Goal: Check status: Check status

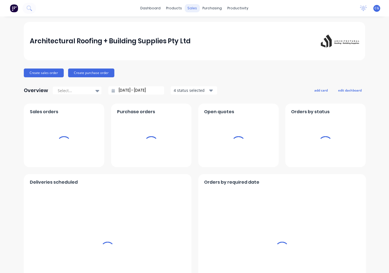
click at [190, 10] on div "sales" at bounding box center [192, 8] width 15 height 8
click at [193, 7] on div "sales" at bounding box center [192, 8] width 15 height 8
click at [193, 10] on div "sales" at bounding box center [192, 8] width 15 height 8
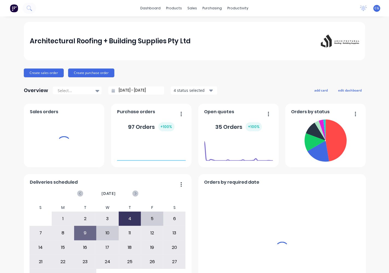
click at [193, 8] on div "sales" at bounding box center [192, 8] width 15 height 8
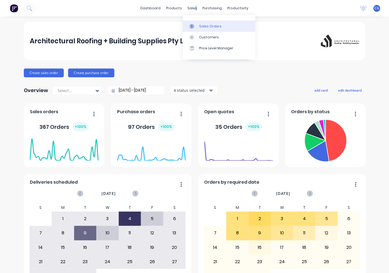
click at [211, 25] on div "Sales Orders" at bounding box center [210, 26] width 22 height 5
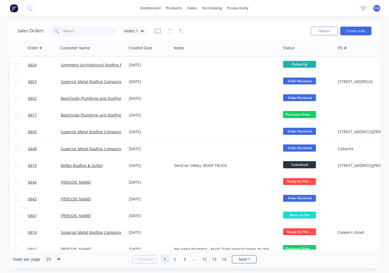
click at [76, 32] on input "text" at bounding box center [89, 30] width 53 height 11
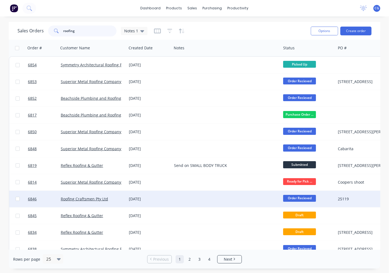
type input "roofing"
click at [94, 203] on div "Roofing Craftsmen Pty Ltd" at bounding box center [93, 198] width 68 height 16
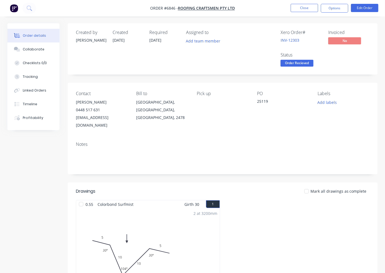
click at [310, 186] on div at bounding box center [306, 191] width 11 height 11
click at [308, 66] on span "Order Recieved" at bounding box center [296, 63] width 33 height 7
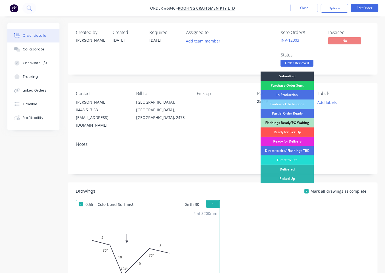
drag, startPoint x: 301, startPoint y: 134, endPoint x: 317, endPoint y: 113, distance: 26.1
click at [301, 134] on div "Ready for Pick Up" at bounding box center [286, 131] width 53 height 9
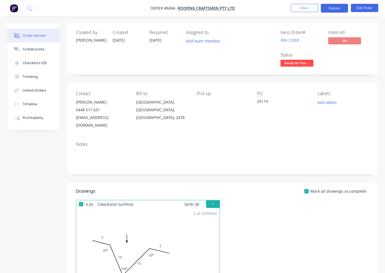
click at [334, 11] on button "Options" at bounding box center [333, 8] width 27 height 9
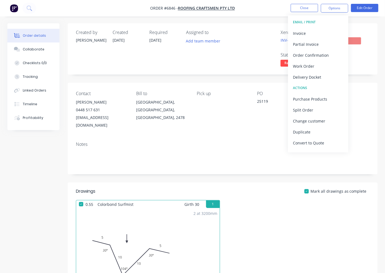
drag, startPoint x: 308, startPoint y: 34, endPoint x: 389, endPoint y: 33, distance: 81.3
click at [308, 34] on div "Invoice" at bounding box center [318, 33] width 50 height 8
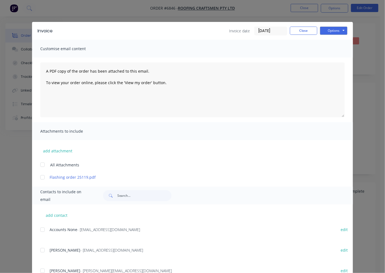
drag, startPoint x: 42, startPoint y: 231, endPoint x: 60, endPoint y: 228, distance: 17.8
click at [42, 231] on div at bounding box center [42, 229] width 11 height 11
click at [335, 31] on button "Options" at bounding box center [333, 31] width 27 height 8
click at [332, 56] on button "Email" at bounding box center [337, 58] width 35 height 9
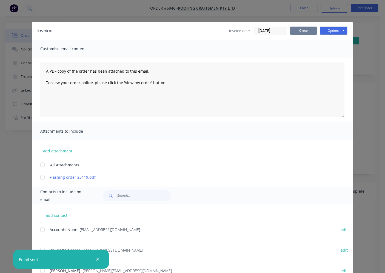
click at [304, 29] on button "Close" at bounding box center [303, 31] width 27 height 8
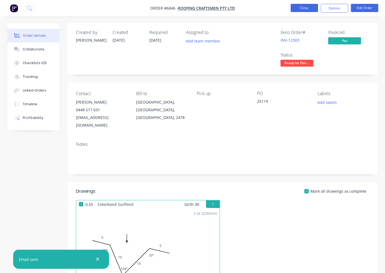
click at [304, 8] on button "Close" at bounding box center [303, 8] width 27 height 8
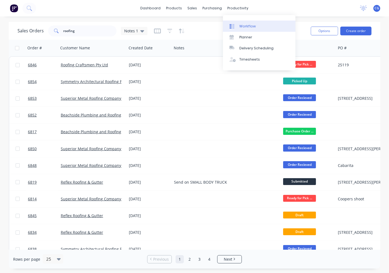
click at [236, 24] on div at bounding box center [234, 26] width 8 height 5
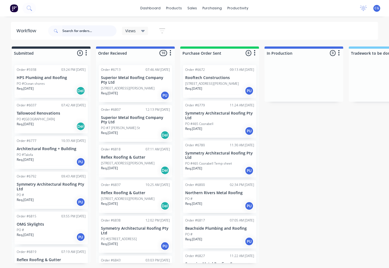
click at [98, 34] on input "text" at bounding box center [89, 30] width 54 height 11
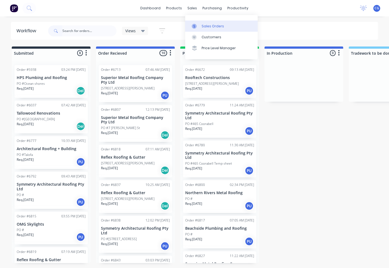
click at [214, 28] on div "Sales Orders" at bounding box center [213, 26] width 22 height 5
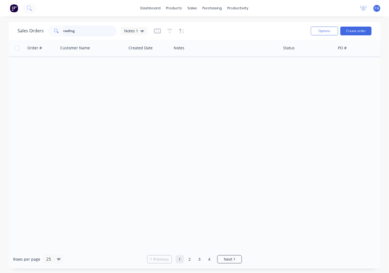
click at [40, 26] on div "Sales Orders roofing Notes 1" at bounding box center [83, 30] width 130 height 11
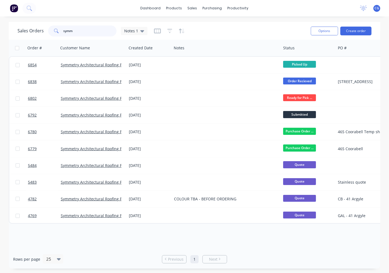
type input "symm"
click at [143, 32] on icon at bounding box center [142, 31] width 4 height 6
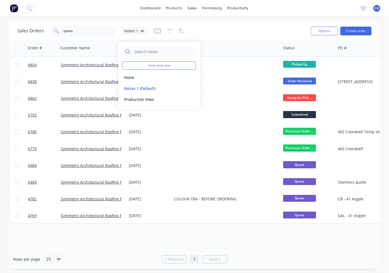
click at [201, 30] on div "Sales Orders symm Notes 1" at bounding box center [162, 30] width 289 height 13
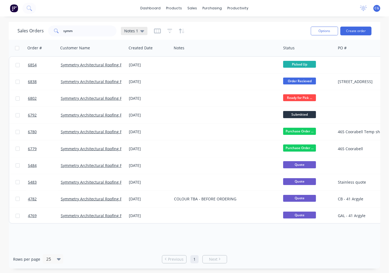
click at [138, 32] on div "Notes 1" at bounding box center [134, 30] width 20 height 5
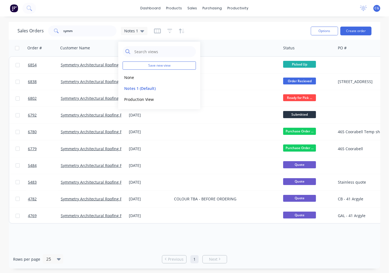
click at [206, 30] on div "Sales Orders symm Notes 1" at bounding box center [162, 30] width 289 height 13
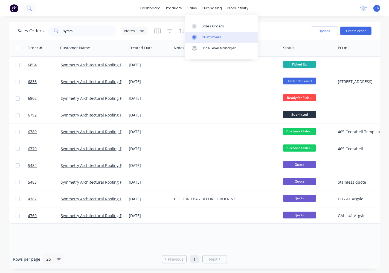
click at [210, 36] on div "Customers" at bounding box center [212, 37] width 20 height 5
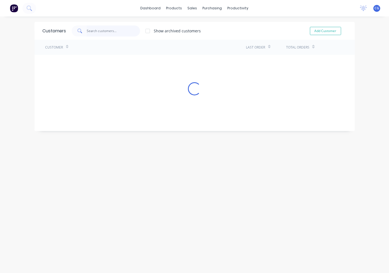
click at [103, 34] on input "text" at bounding box center [113, 30] width 53 height 11
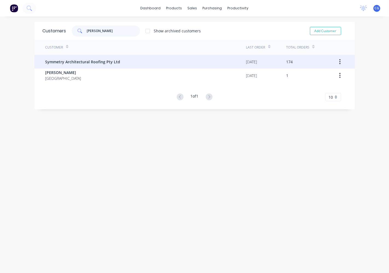
type input "syme"
click at [106, 63] on span "Symmetry Architectural Roofing Pty Ltd" at bounding box center [82, 62] width 75 height 6
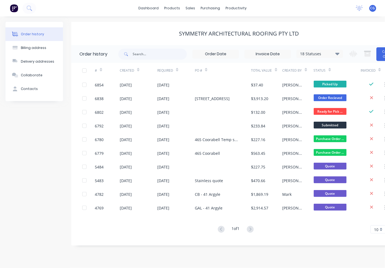
click at [337, 55] on icon at bounding box center [337, 54] width 4 height 2
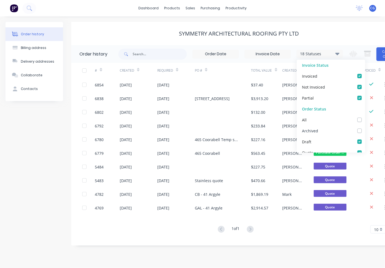
click at [316, 128] on div "Archived" at bounding box center [310, 131] width 16 height 6
click at [354, 133] on div "Archived" at bounding box center [330, 130] width 68 height 11
click at [365, 128] on label at bounding box center [365, 128] width 0 height 0
click at [365, 131] on input "checkbox" at bounding box center [367, 130] width 4 height 5
checkbox input "true"
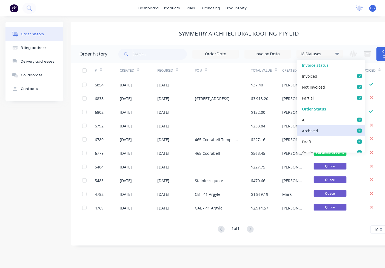
checkbox input "true"
click at [271, 241] on div "Order history 19 Statuses Invoice Status Invoiced Not Invoiced Partial Order St…" at bounding box center [238, 145] width 335 height 201
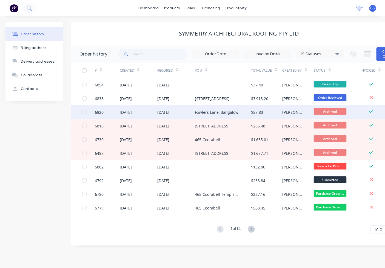
click at [169, 110] on div "[DATE]" at bounding box center [163, 112] width 12 height 6
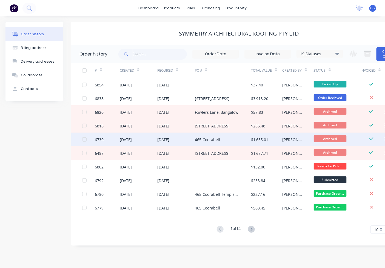
click at [132, 139] on div "02 Sep 2025" at bounding box center [126, 140] width 12 height 6
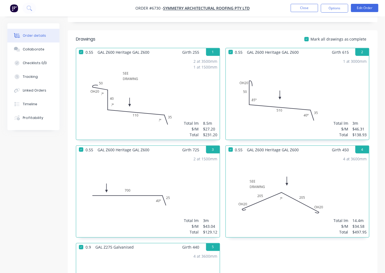
scroll to position [51, 0]
